Goal: Task Accomplishment & Management: Use online tool/utility

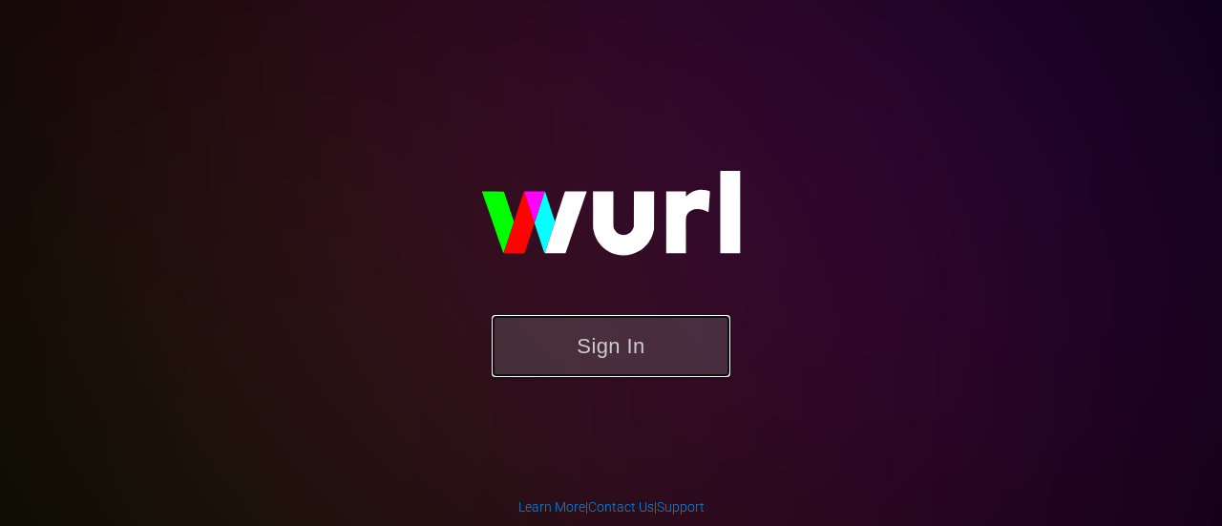
click at [640, 352] on button "Sign In" at bounding box center [611, 346] width 239 height 62
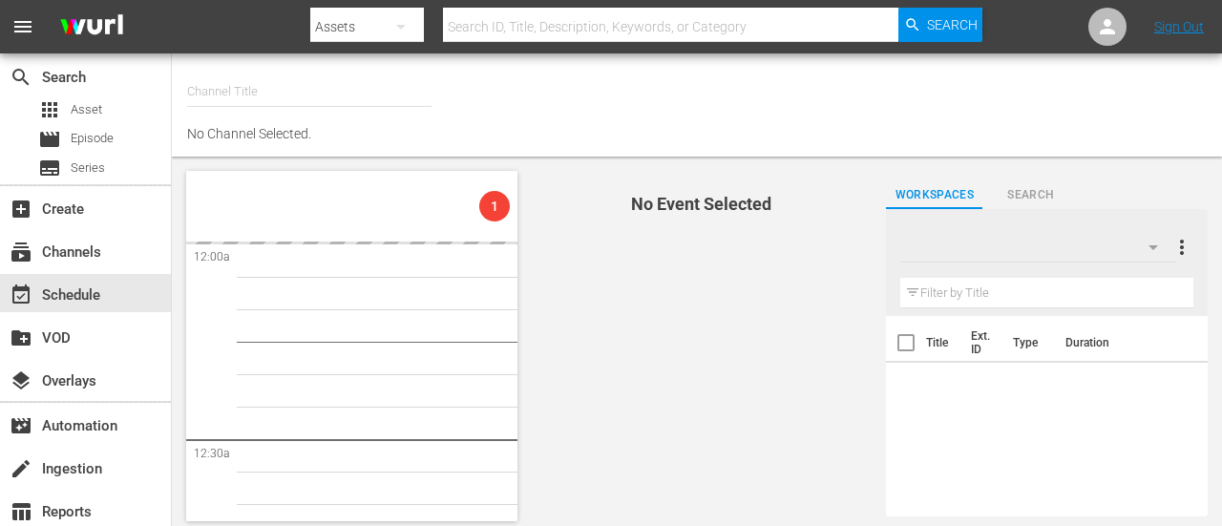
type input "Todo Cine (1333)"
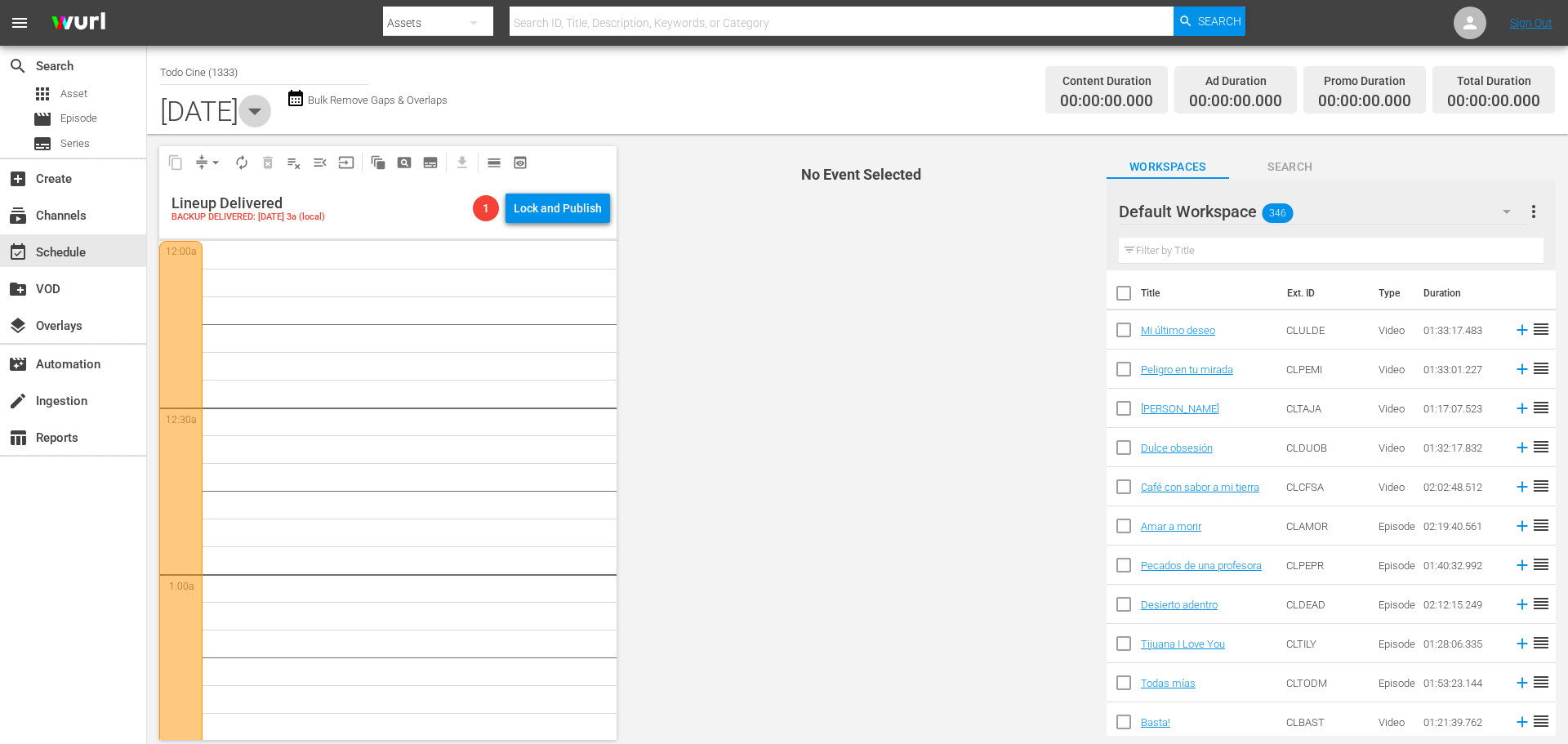
click at [263, 111] on icon "button" at bounding box center [255, 111] width 14 height 7
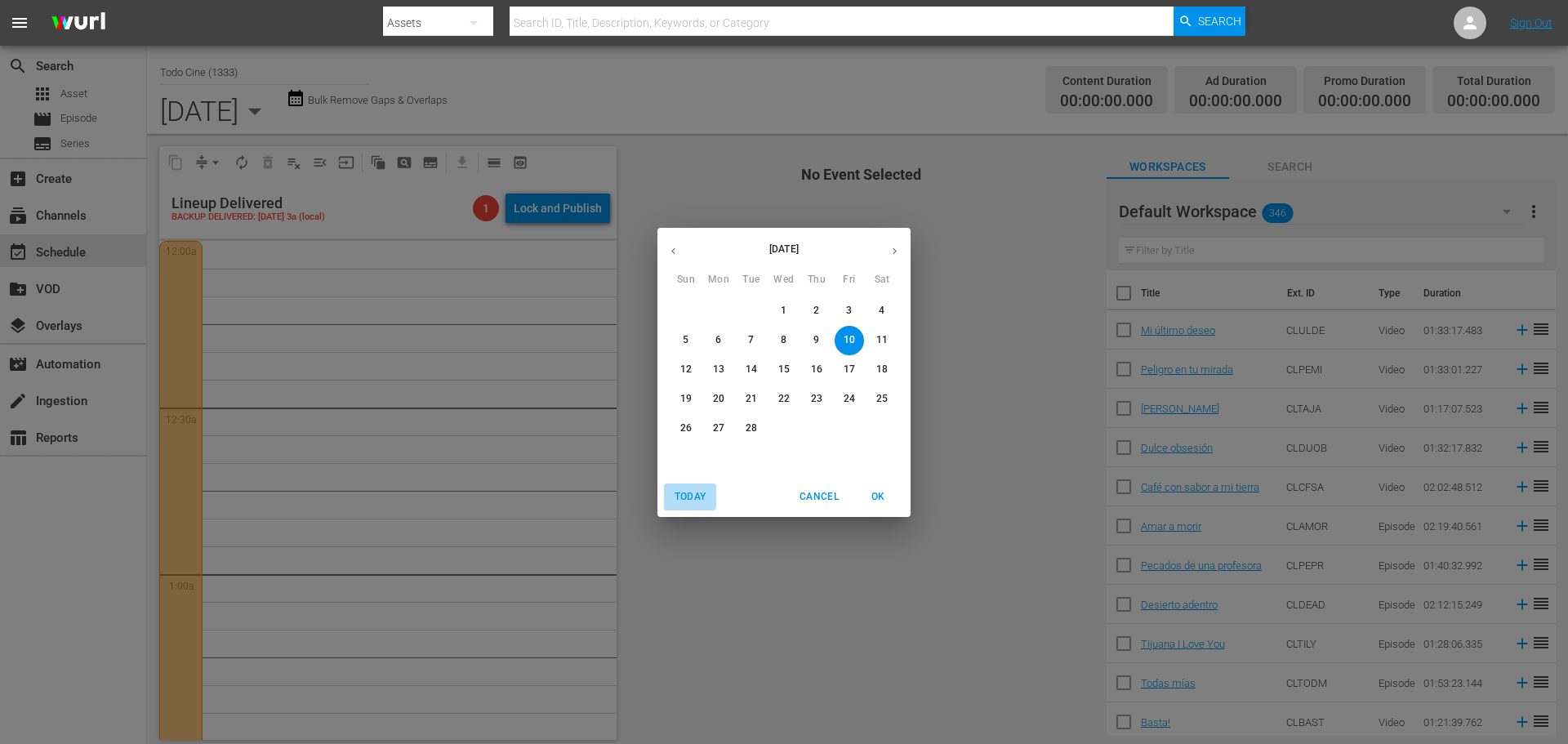
click at [697, 449] on span "Today" at bounding box center [690, 497] width 39 height 17
click at [785, 365] on p "15" at bounding box center [784, 369] width 11 height 14
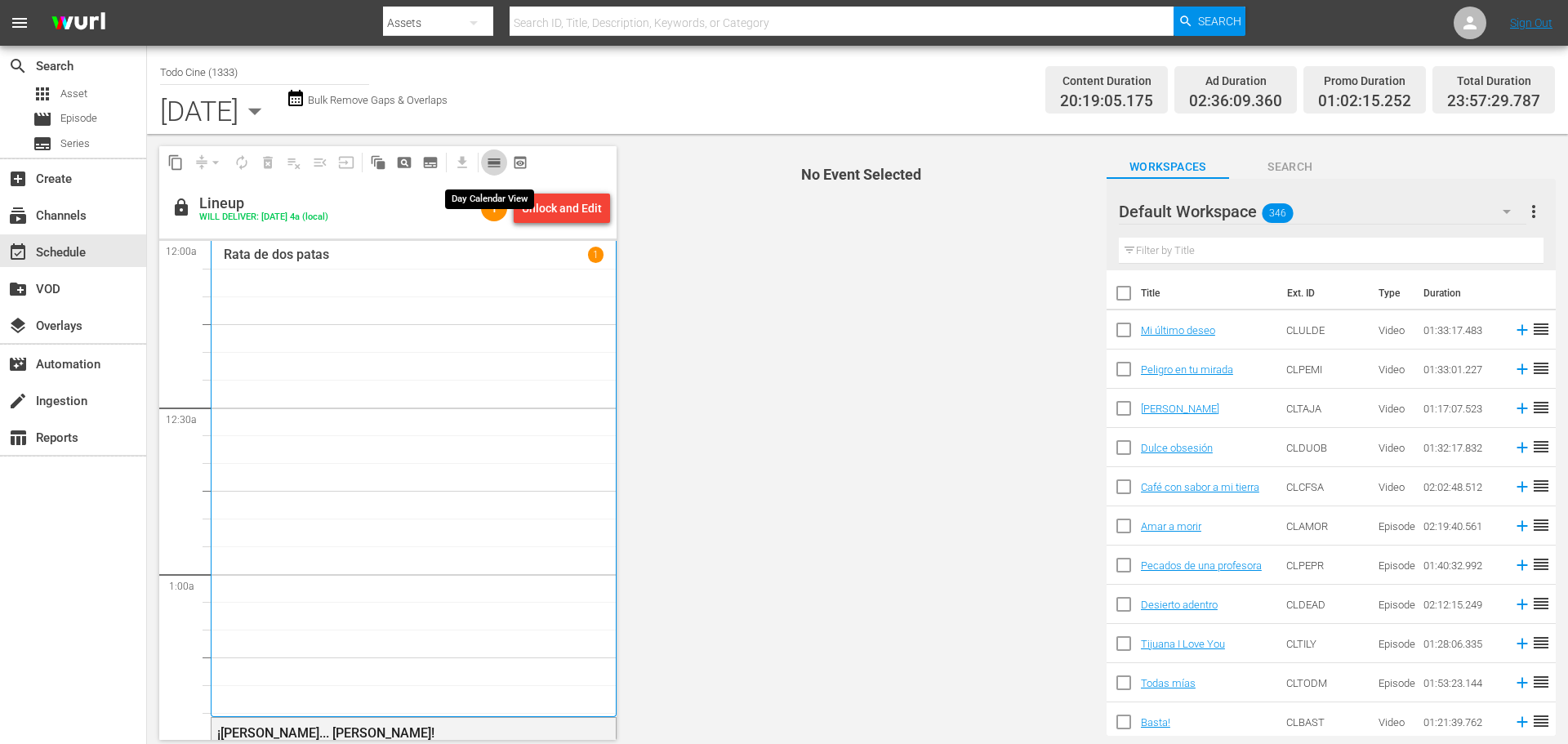
click at [492, 161] on span "calendar_view_day_outlined" at bounding box center [494, 162] width 16 height 16
click at [22, 25] on span "menu" at bounding box center [19, 22] width 20 height 20
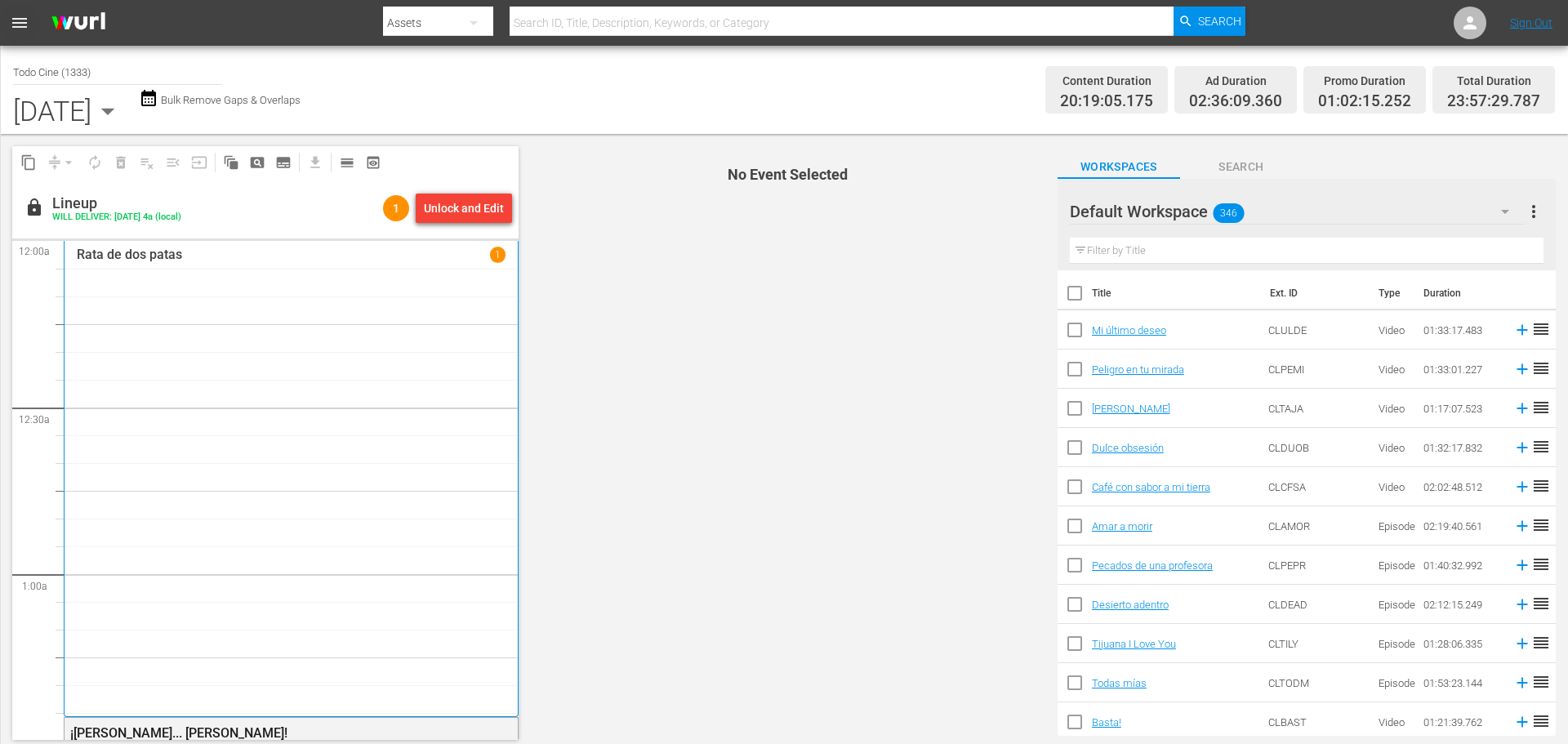
click at [13, 18] on span "menu" at bounding box center [19, 22] width 20 height 20
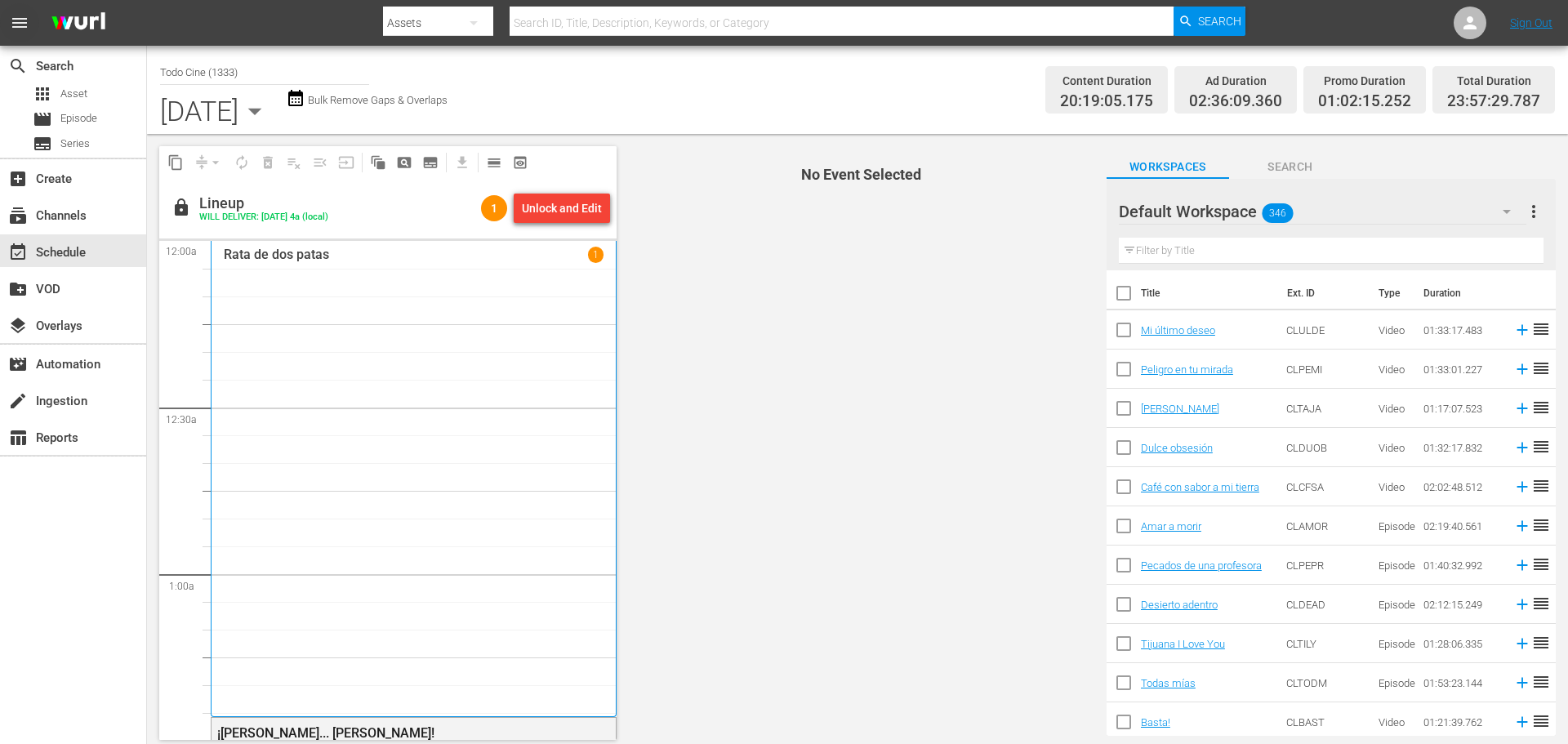
click at [24, 23] on span "menu" at bounding box center [19, 22] width 20 height 20
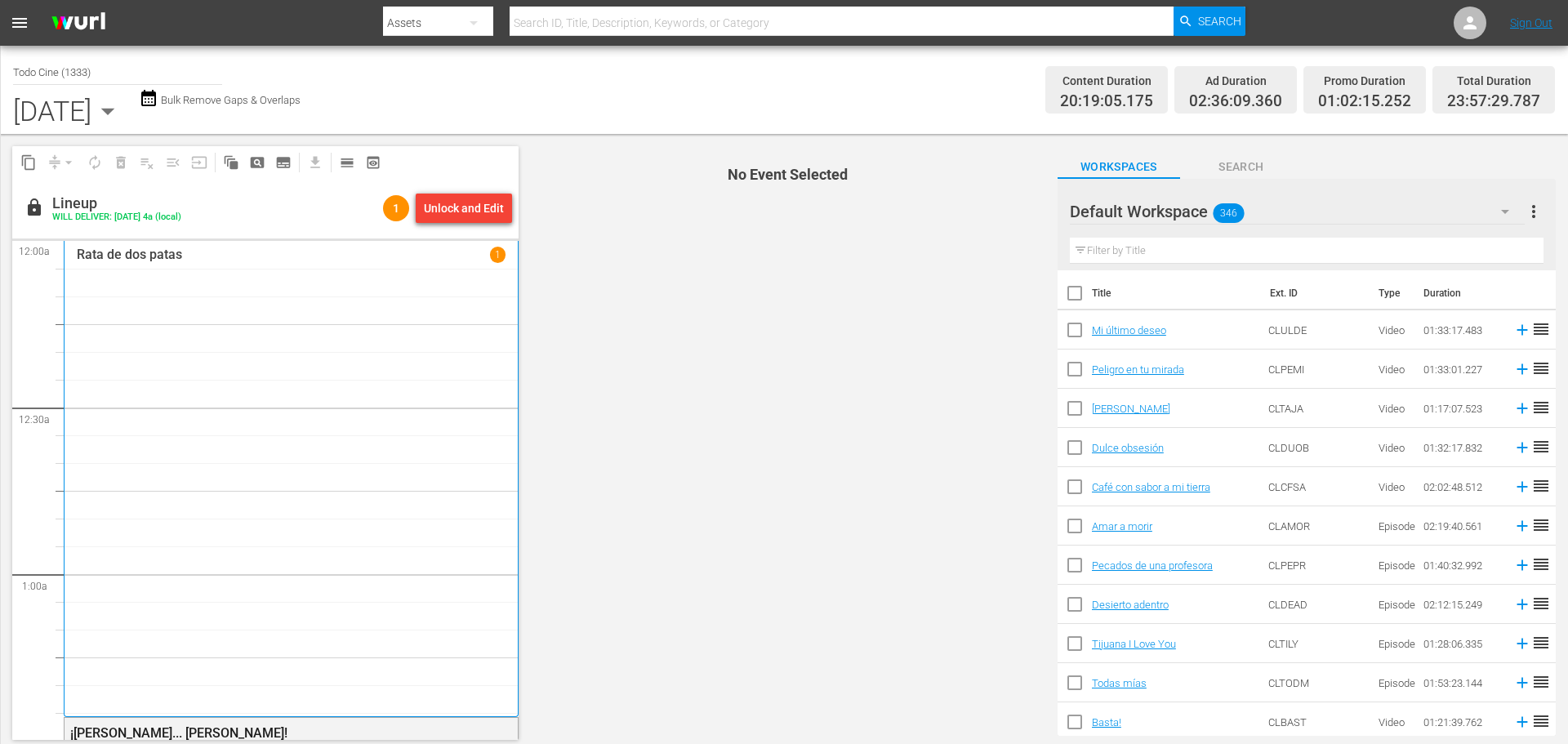
click at [24, 23] on span "menu" at bounding box center [19, 22] width 20 height 20
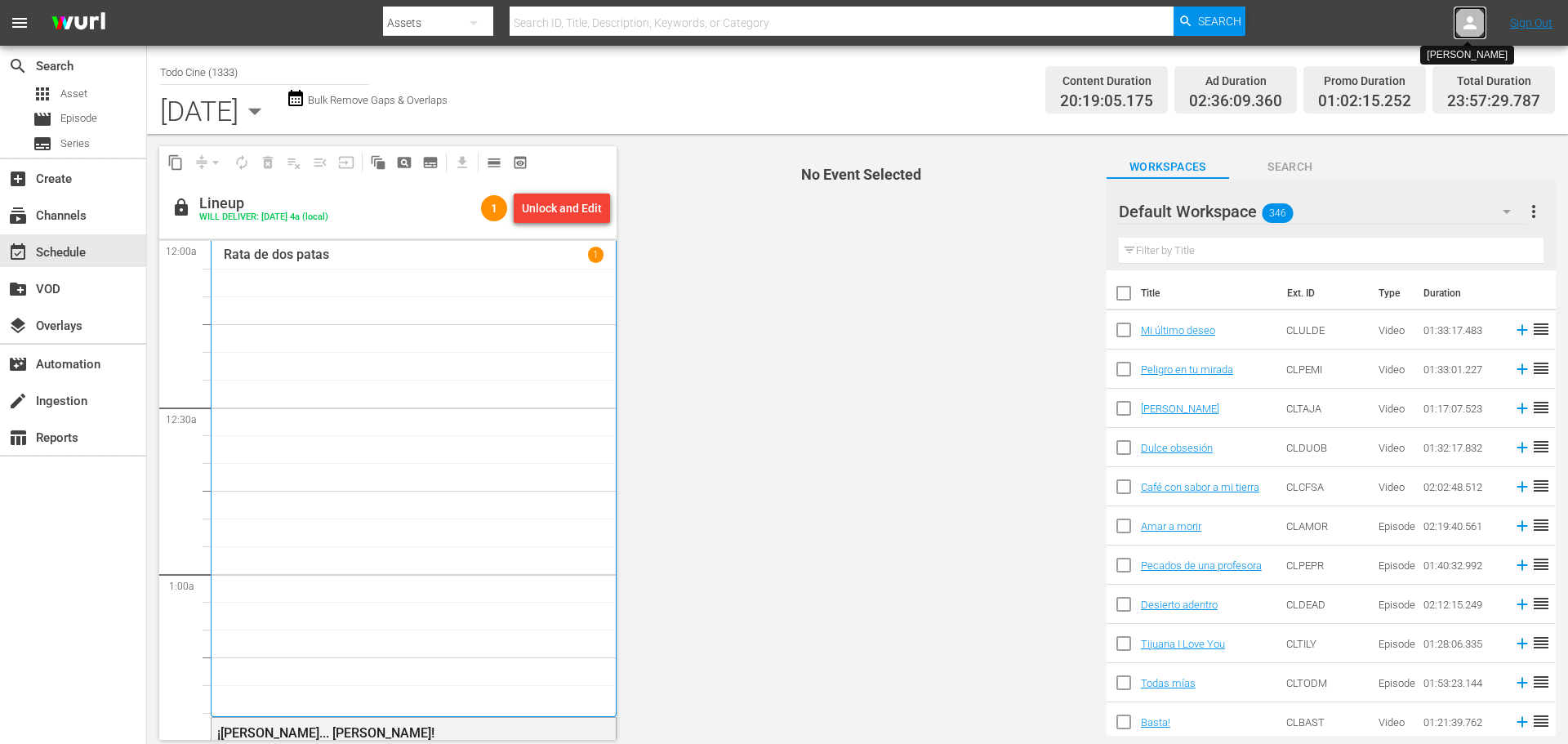
click at [1044, 22] on icon at bounding box center [1470, 22] width 13 height 13
